Goal: Information Seeking & Learning: Learn about a topic

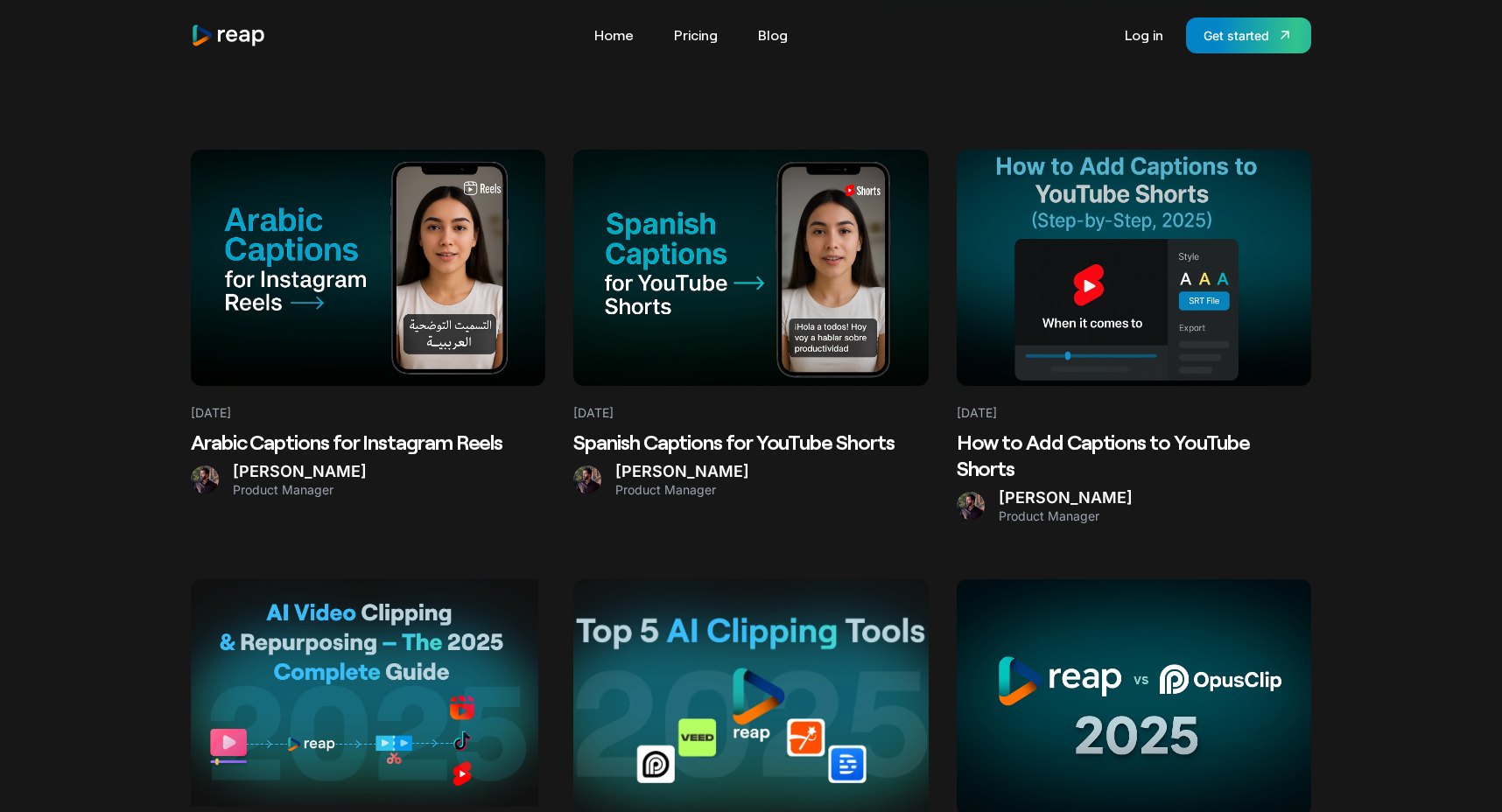
scroll to position [436, 0]
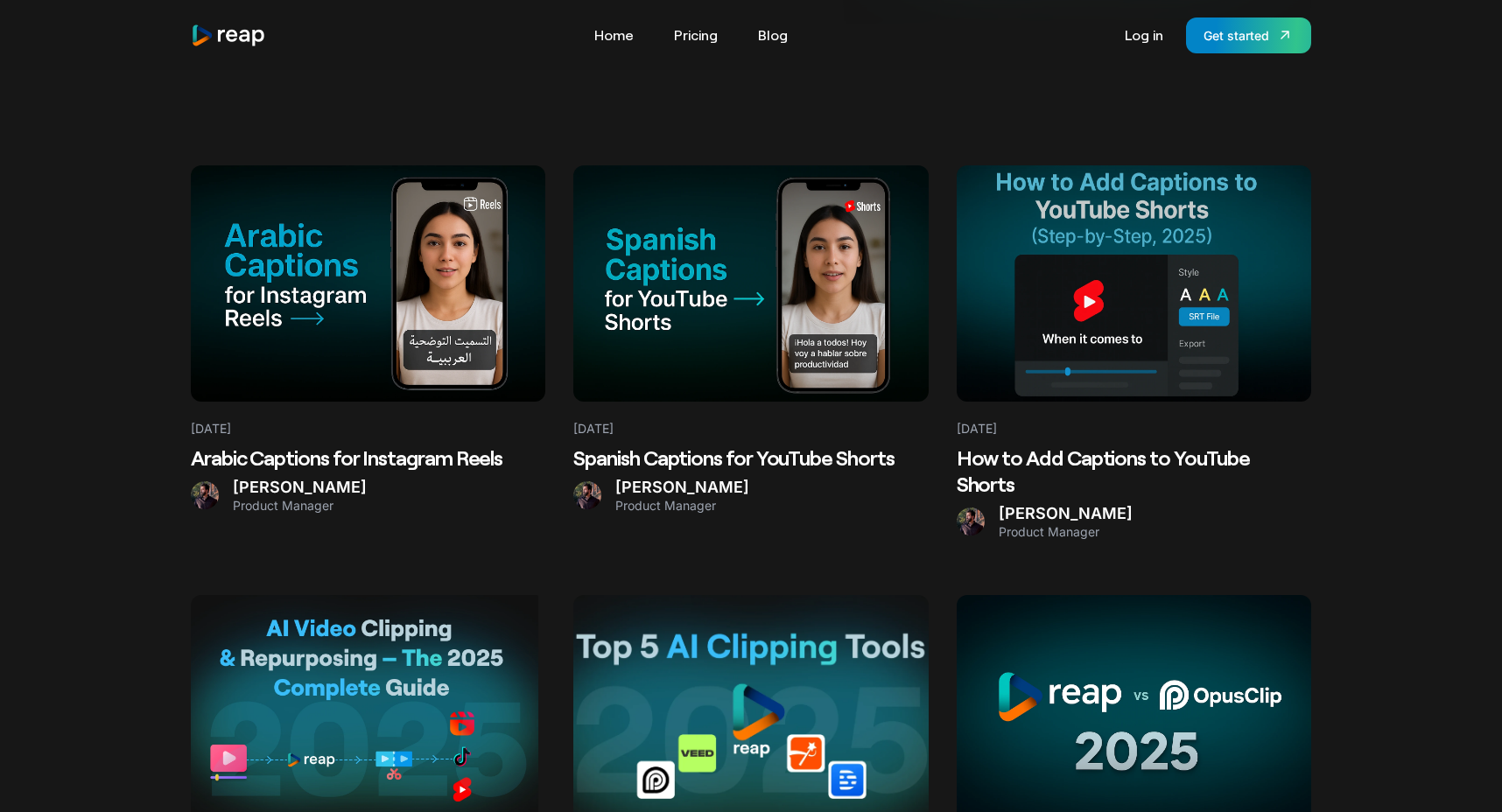
click at [410, 308] on Reels at bounding box center [368, 284] width 355 height 236
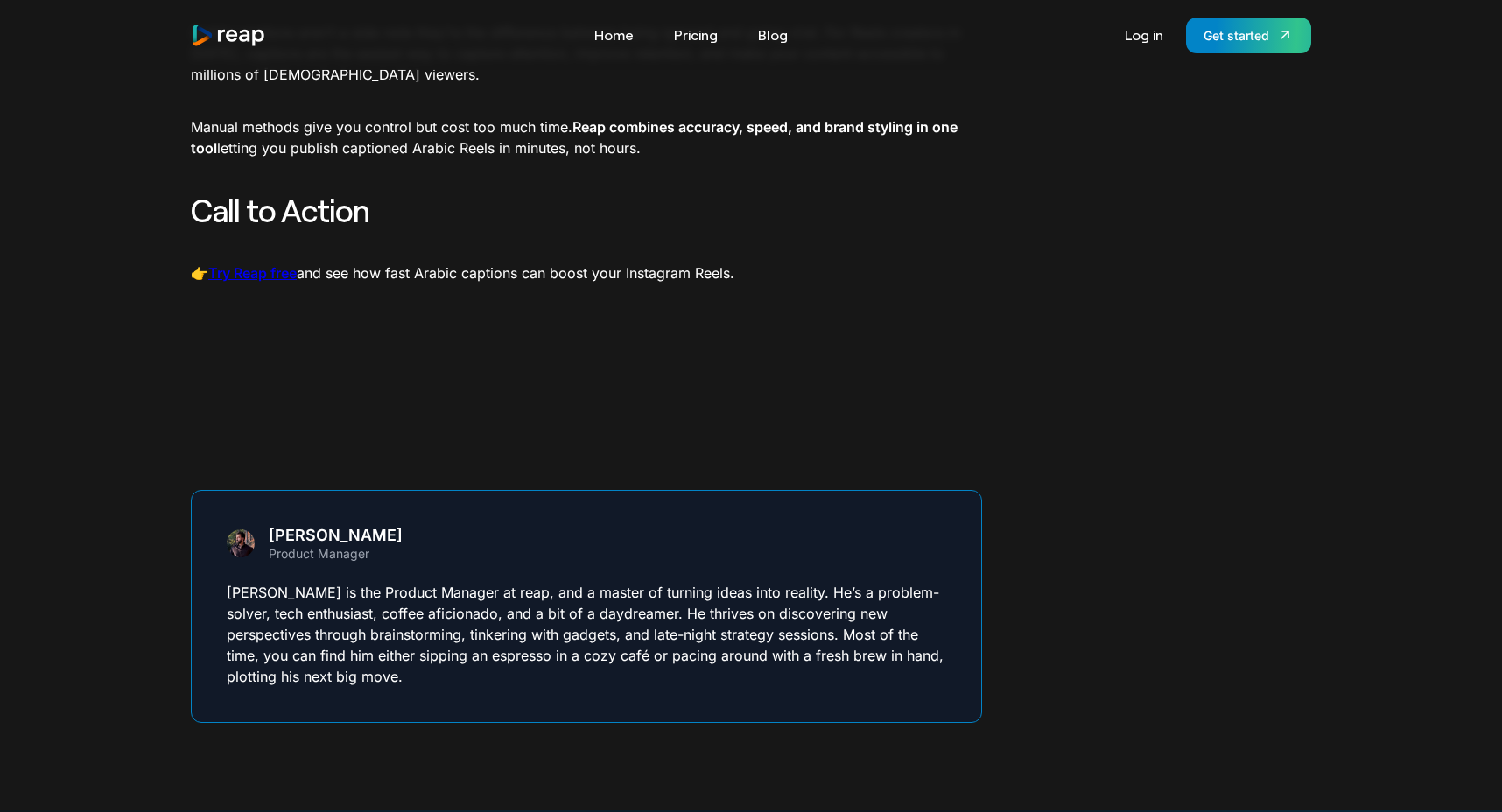
scroll to position [5125, 0]
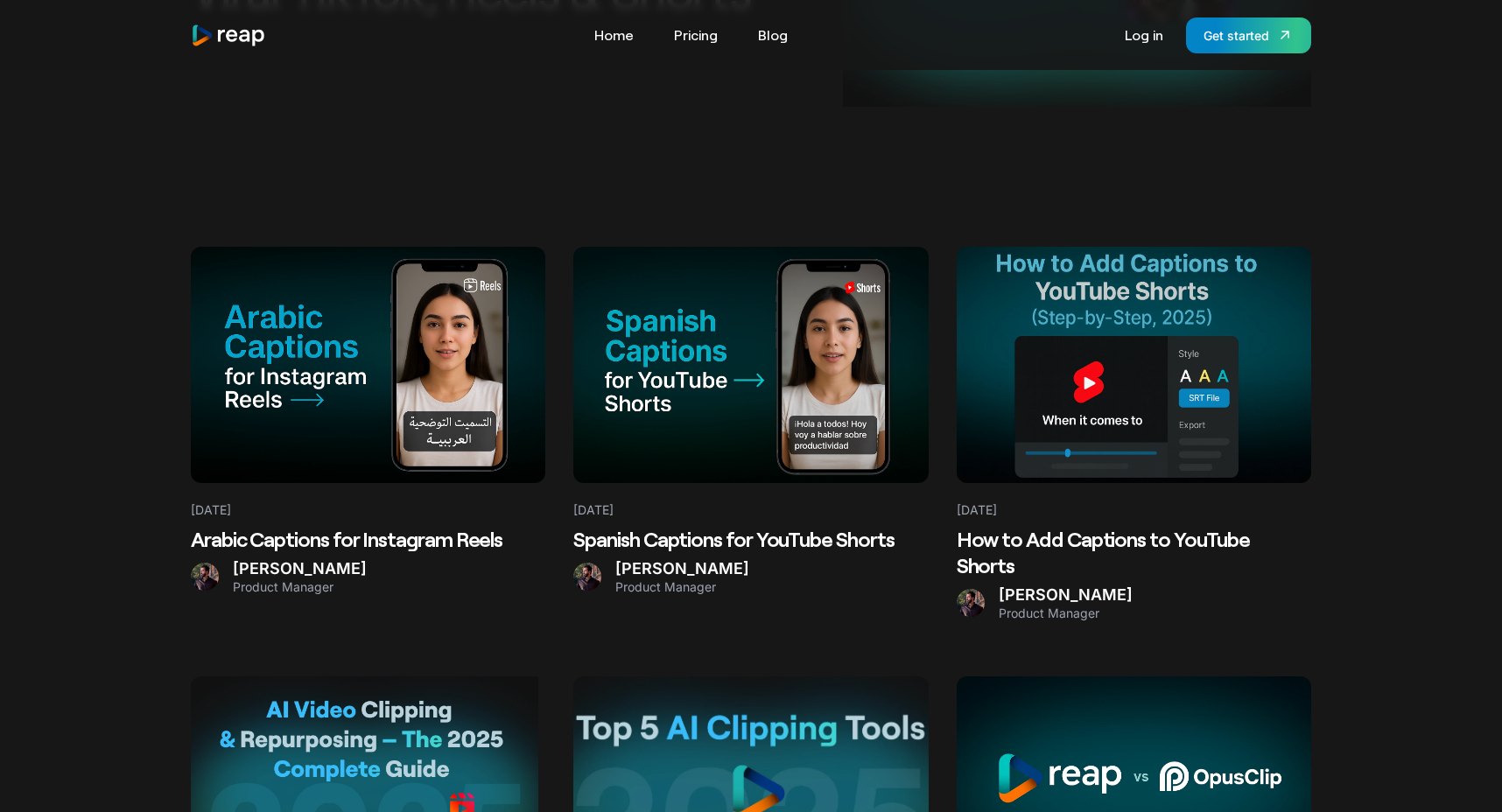
scroll to position [290, 0]
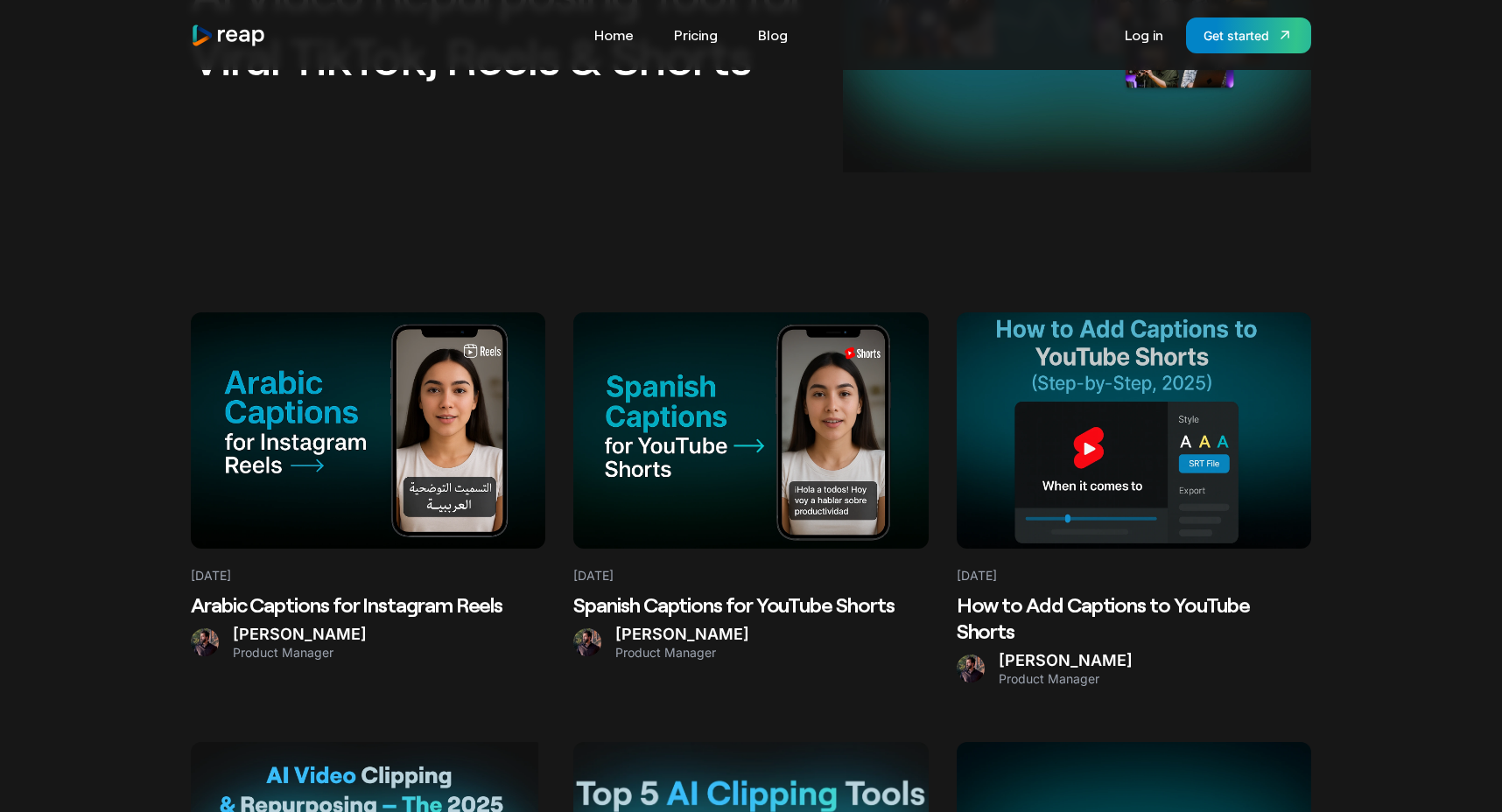
click at [682, 388] on at bounding box center [751, 430] width 355 height 236
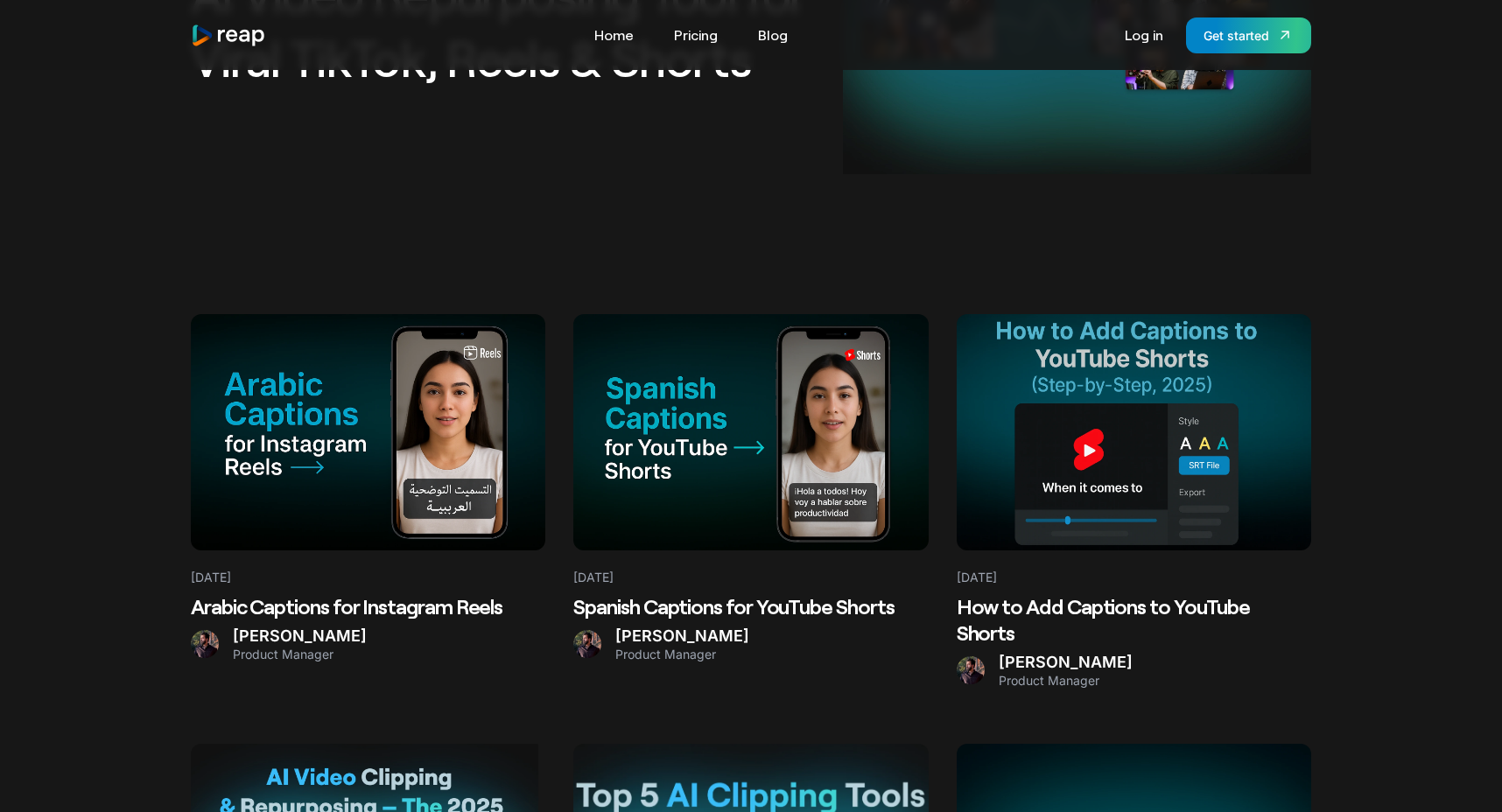
click at [725, 481] on at bounding box center [751, 431] width 355 height 236
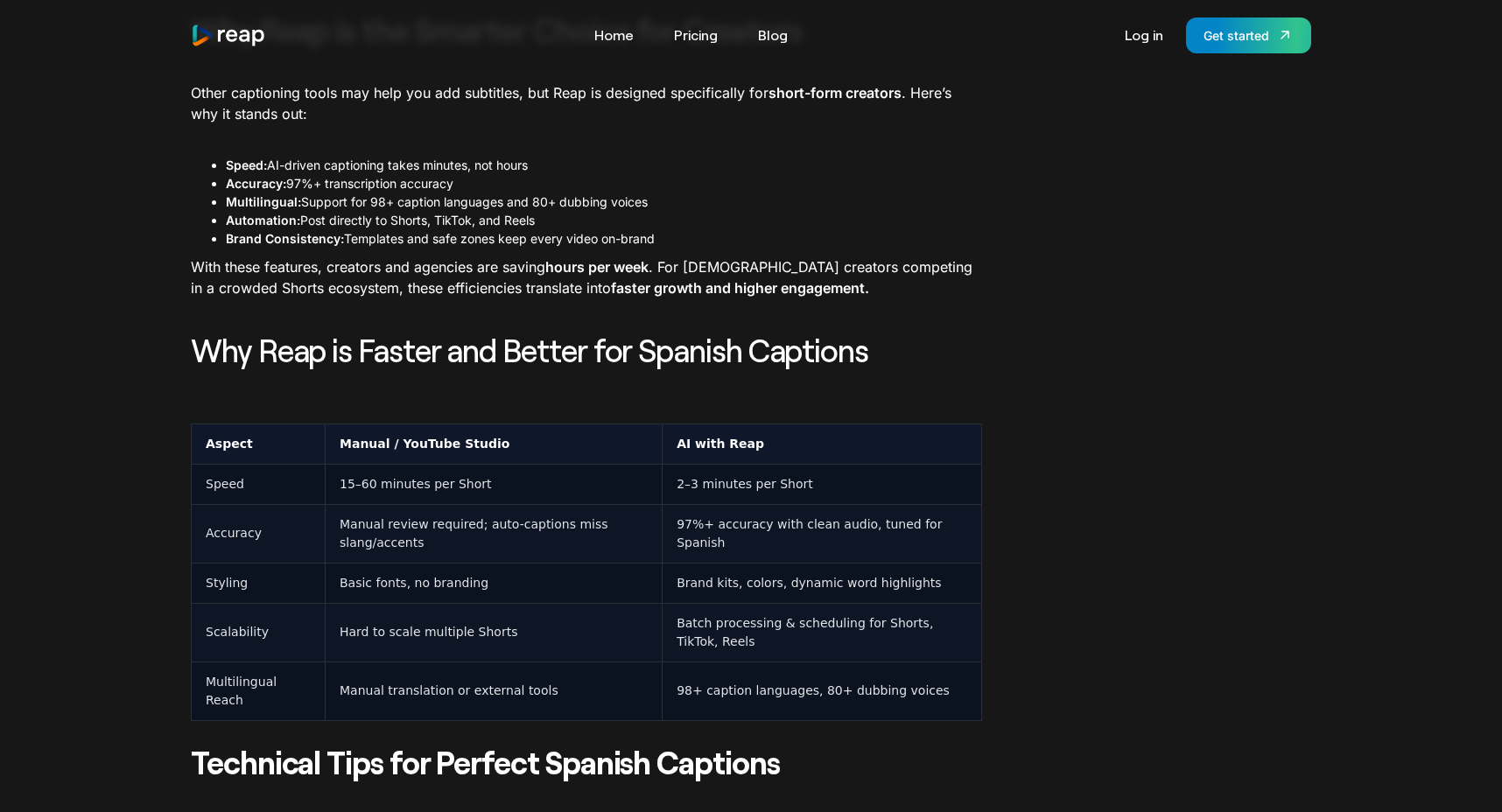
scroll to position [3132, 0]
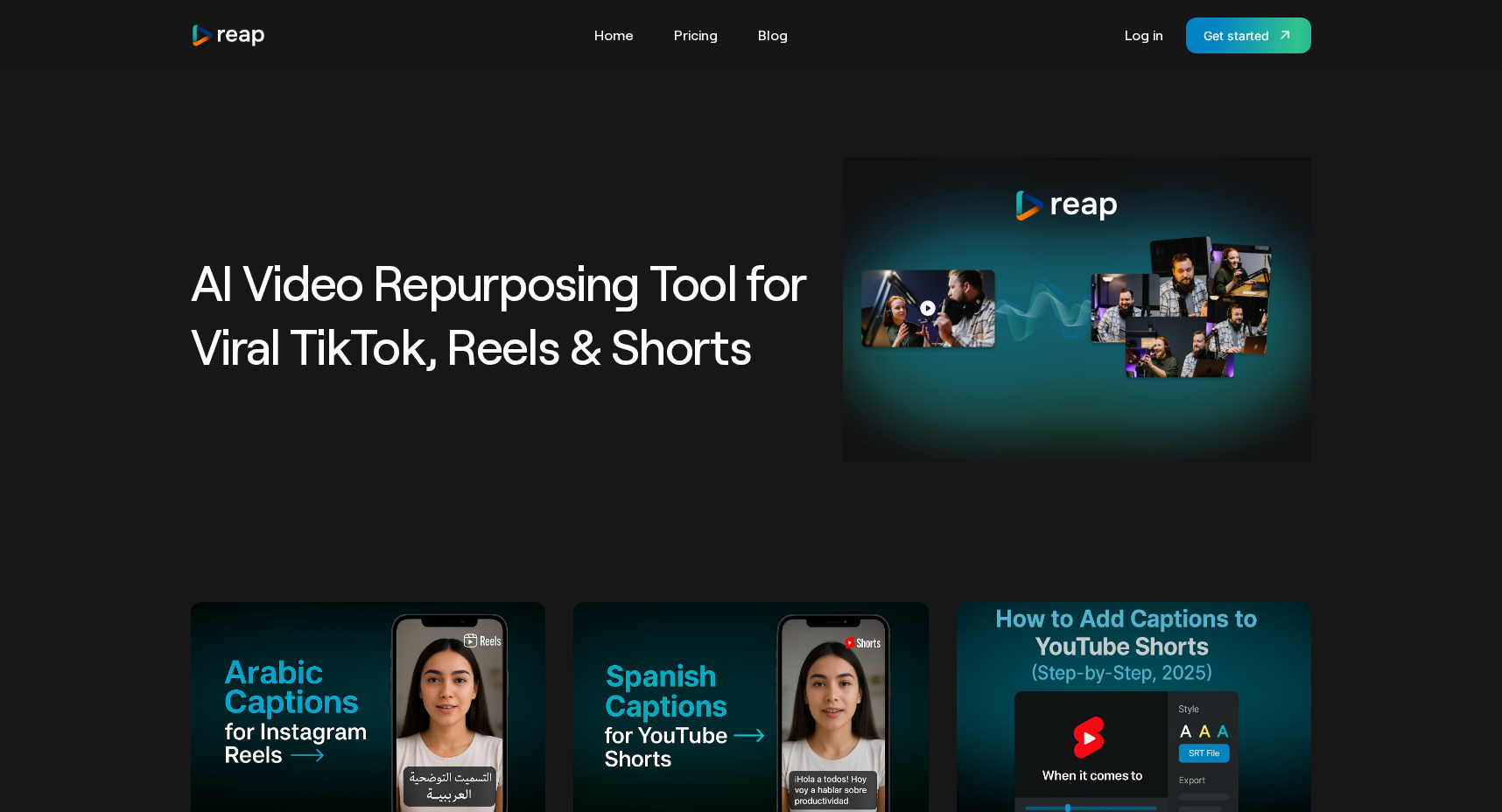
click at [214, 32] on img "home" at bounding box center [228, 36] width 75 height 24
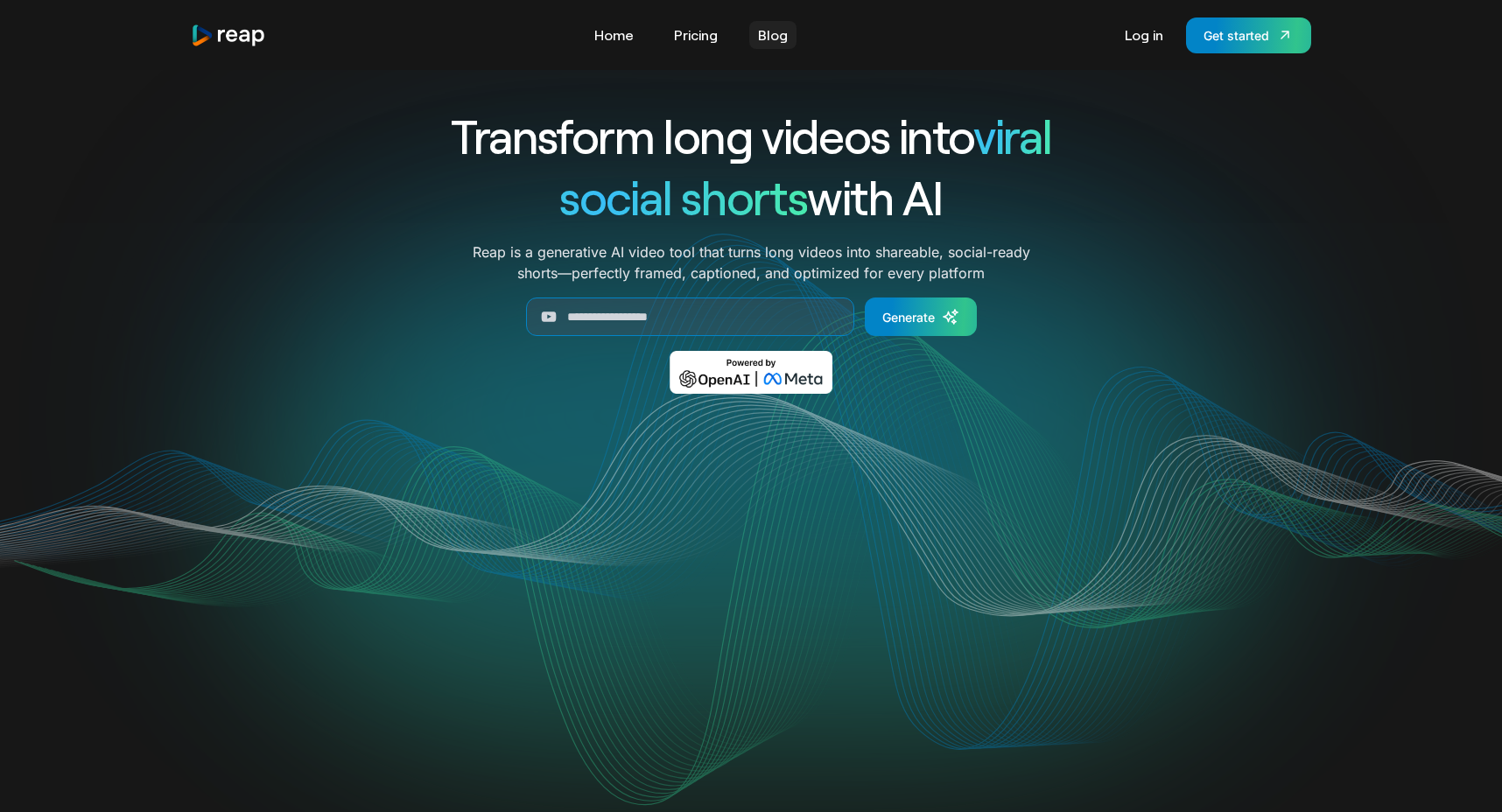
click at [771, 32] on link "Blog" at bounding box center [772, 35] width 47 height 28
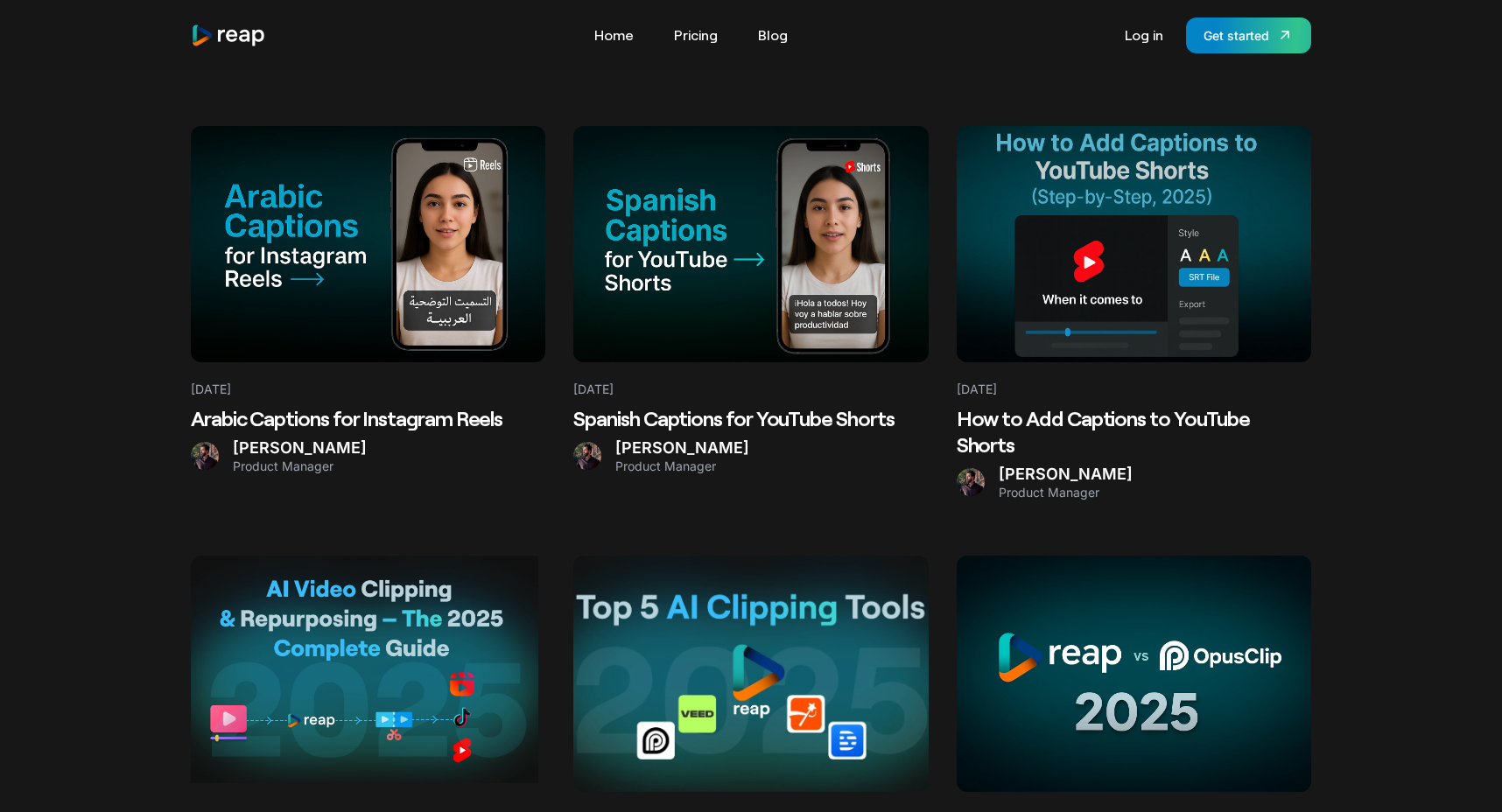
scroll to position [477, 0]
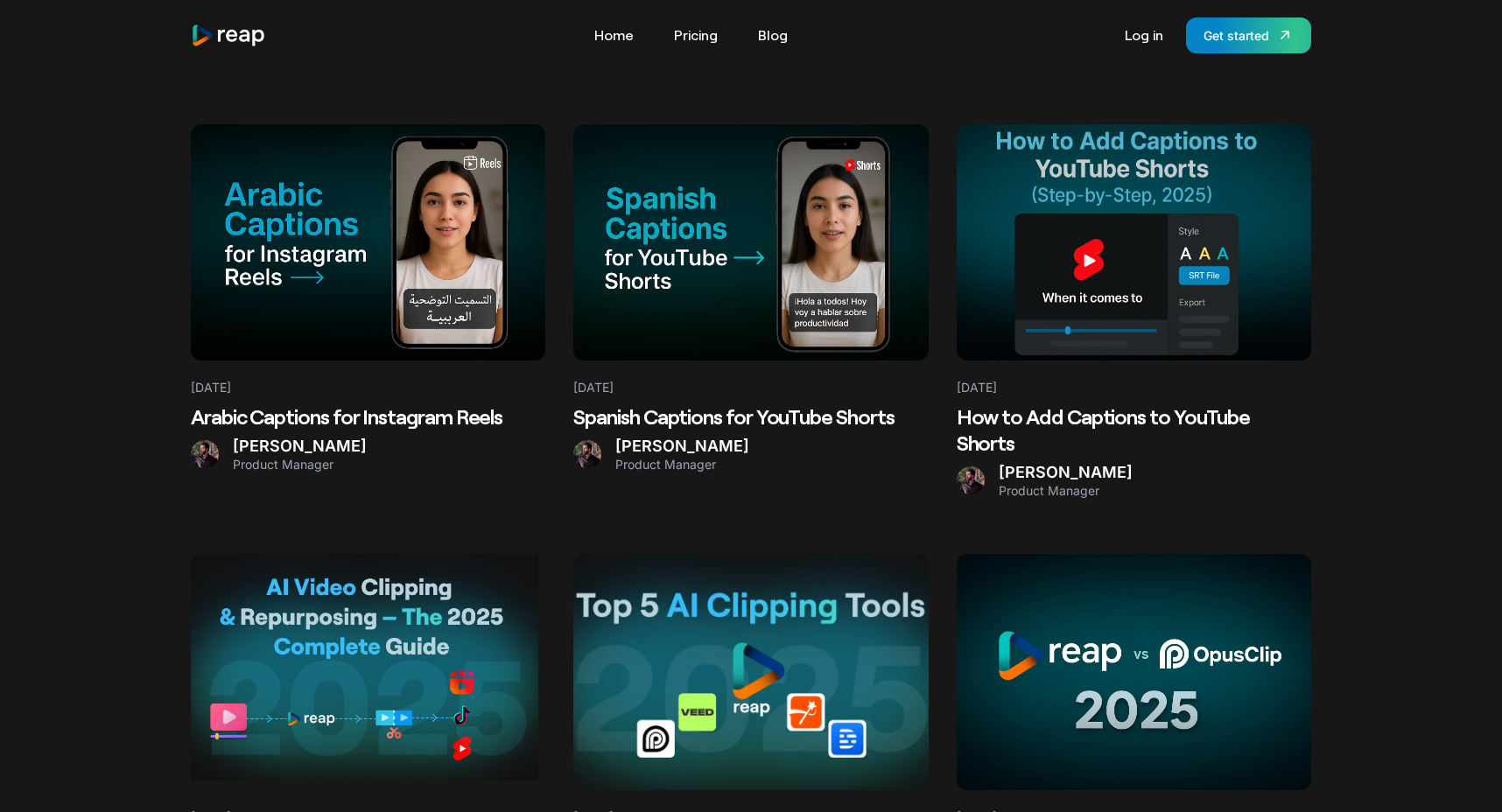
click at [813, 288] on at bounding box center [751, 242] width 355 height 236
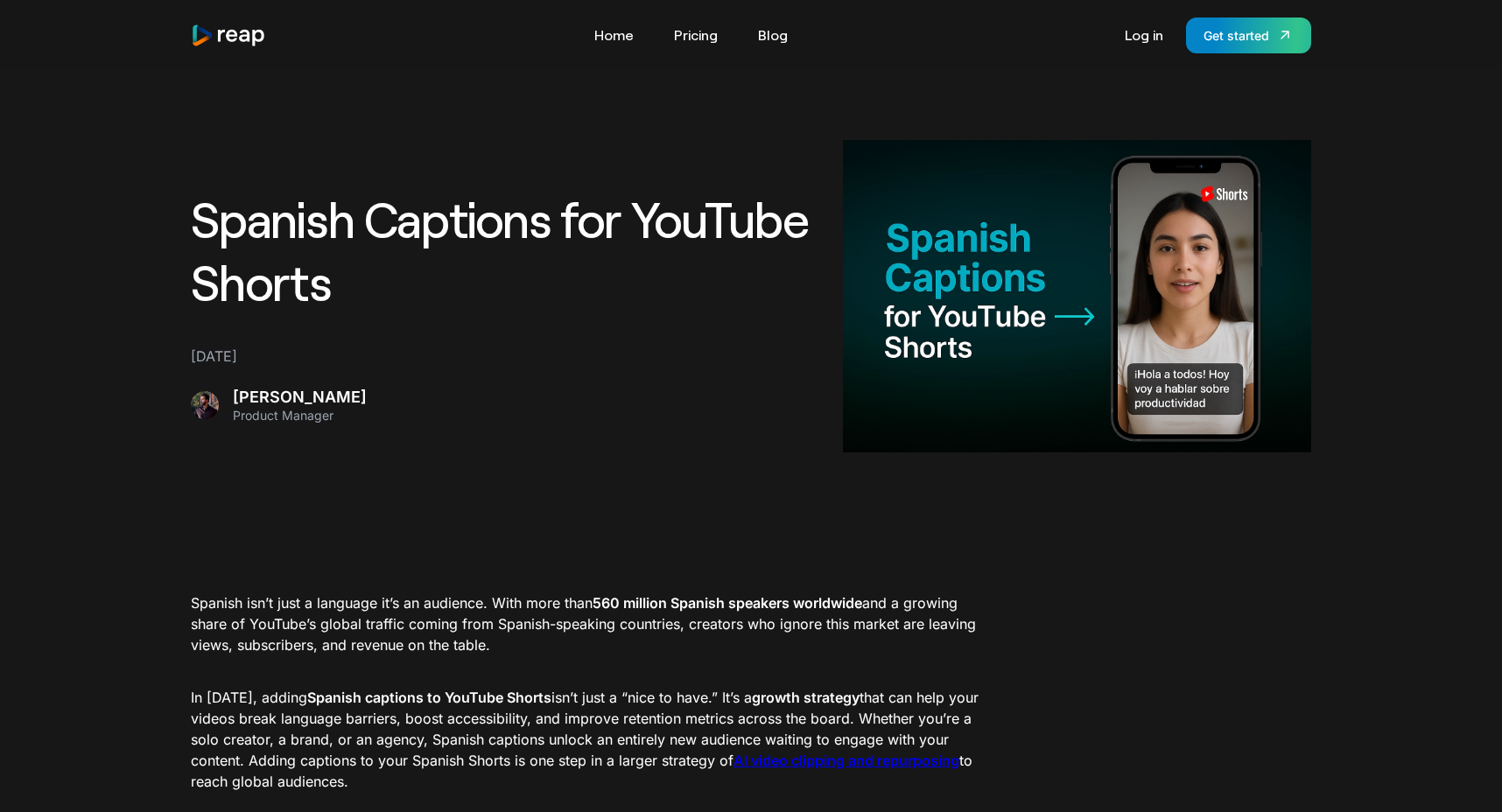
click at [234, 26] on img "home" at bounding box center [228, 36] width 75 height 24
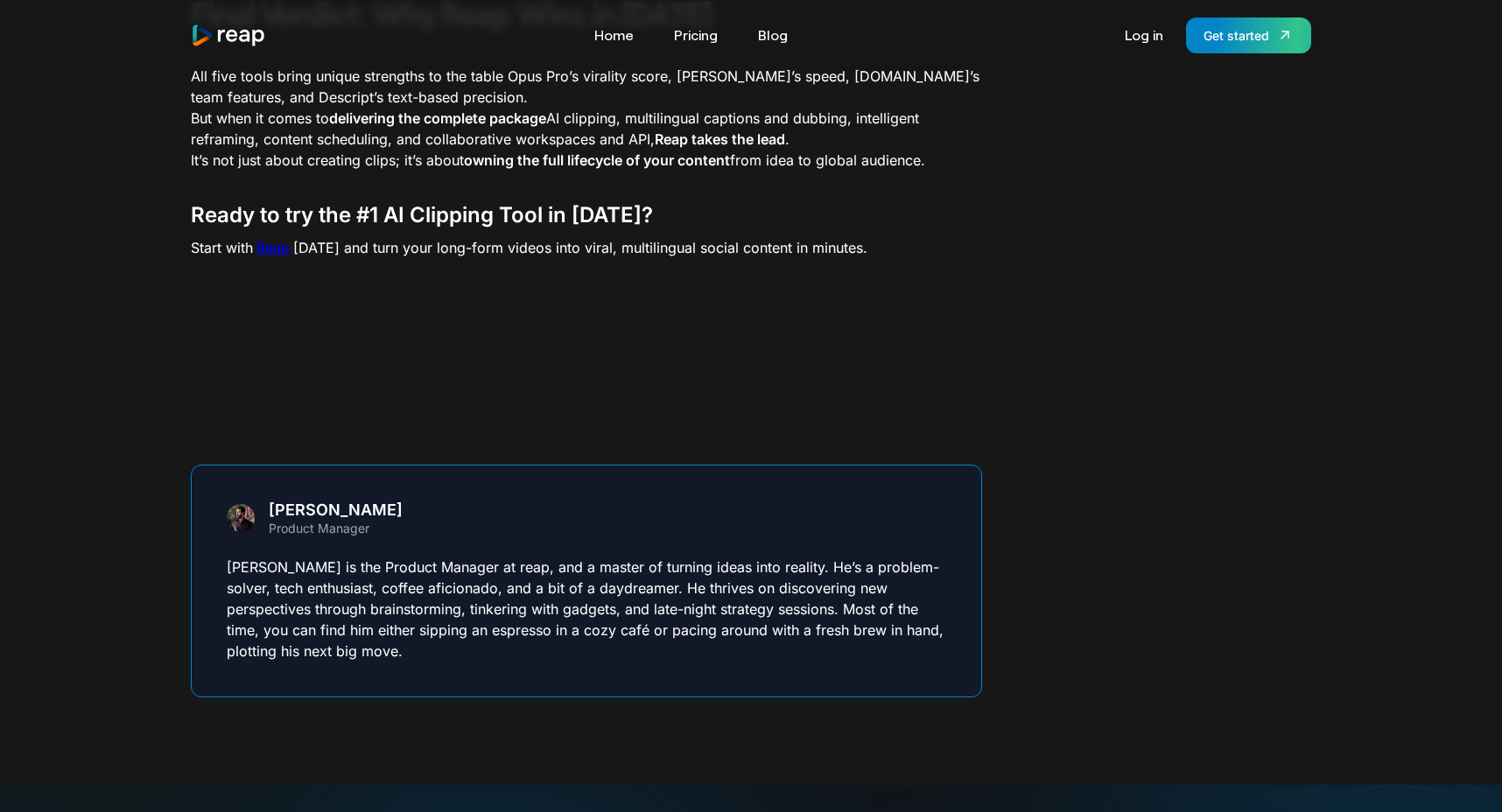
scroll to position [6637, 0]
